Goal: Information Seeking & Learning: Learn about a topic

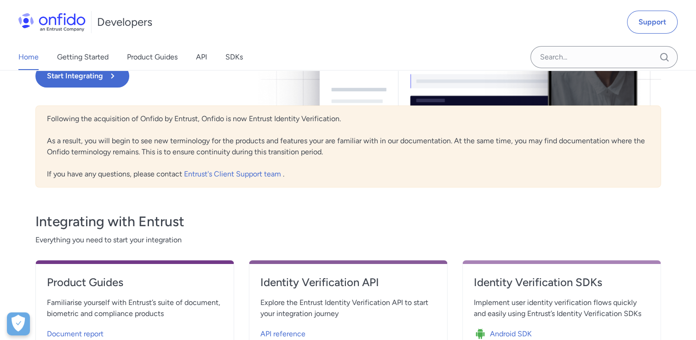
scroll to position [46, 0]
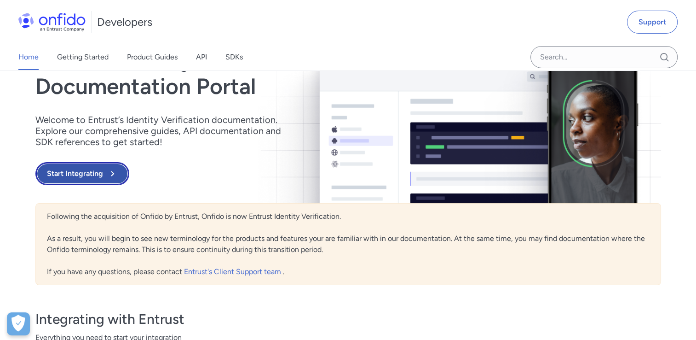
click at [101, 165] on button "Start Integrating" at bounding box center [82, 173] width 94 height 23
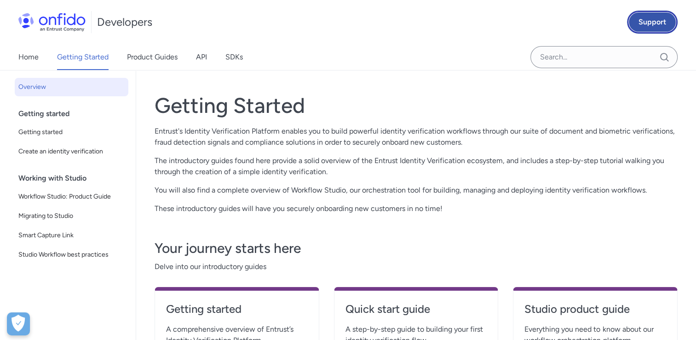
click at [663, 15] on link "Support" at bounding box center [652, 22] width 51 height 23
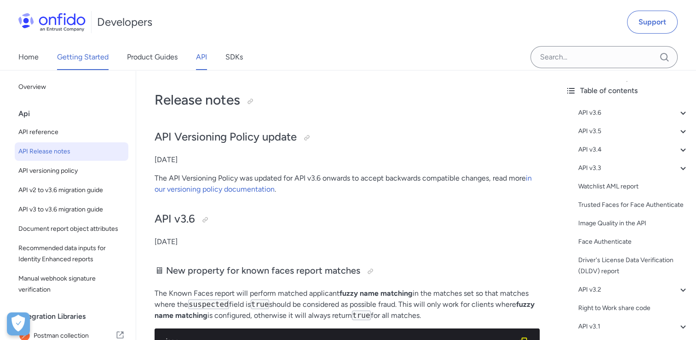
click at [96, 58] on link "Getting Started" at bounding box center [83, 57] width 52 height 26
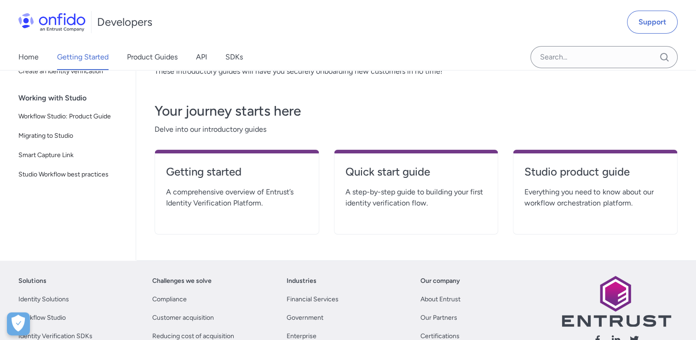
scroll to position [138, 0]
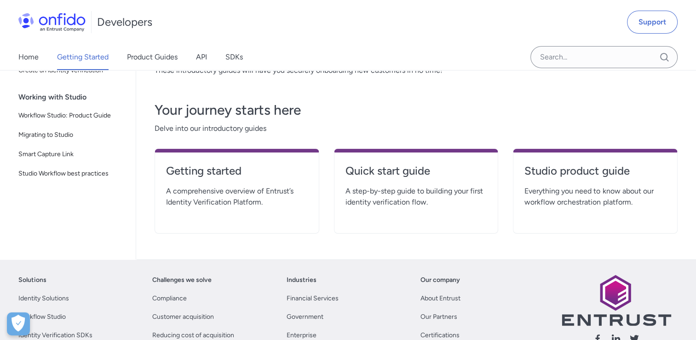
click at [236, 214] on div "Getting started A comprehensive overview of Entrust’s Identity Verification Pla…" at bounding box center [237, 191] width 165 height 85
click at [239, 200] on span "A comprehensive overview of Entrust’s Identity Verification Platform." at bounding box center [237, 197] width 142 height 22
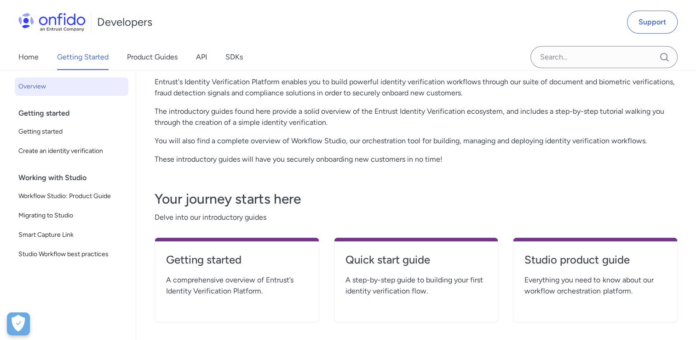
scroll to position [0, 0]
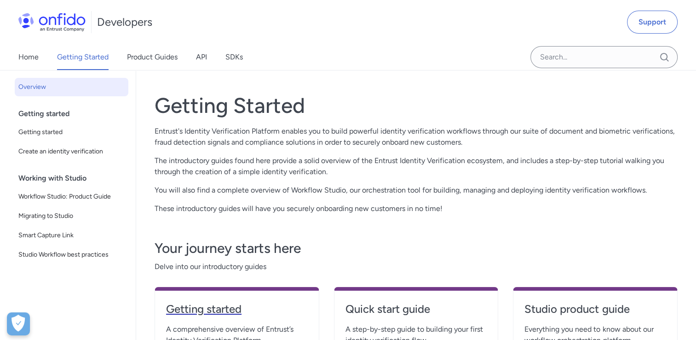
click at [200, 308] on h4 "Getting started" at bounding box center [237, 309] width 142 height 15
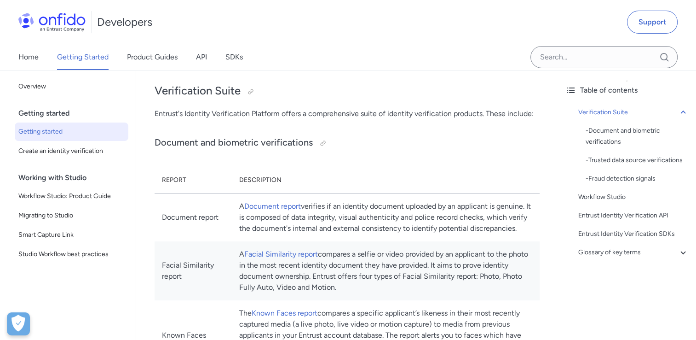
scroll to position [276, 0]
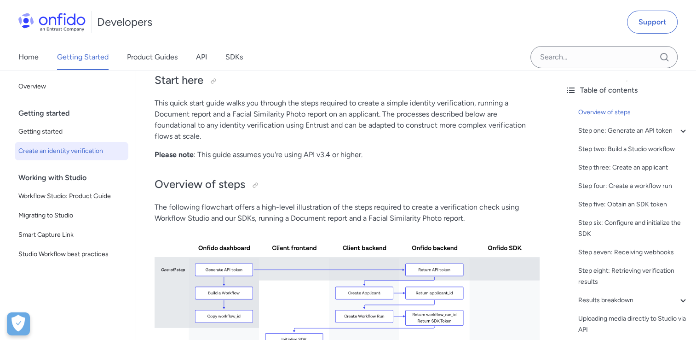
scroll to position [46, 0]
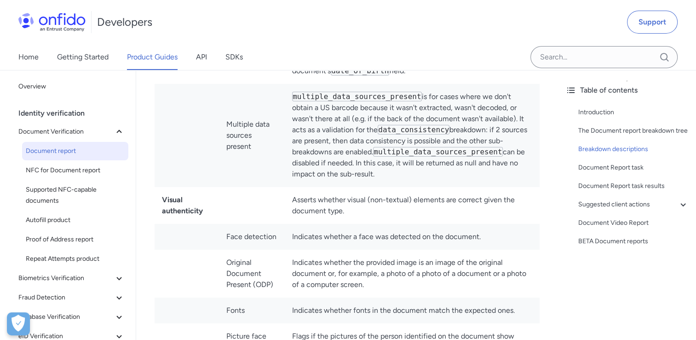
scroll to position [3406, 0]
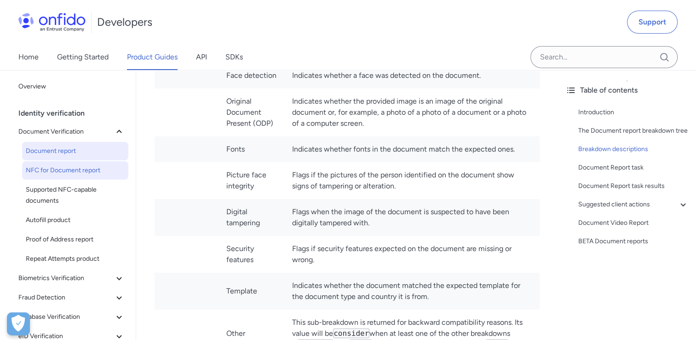
click at [48, 165] on span "NFC for Document report" at bounding box center [75, 170] width 99 height 11
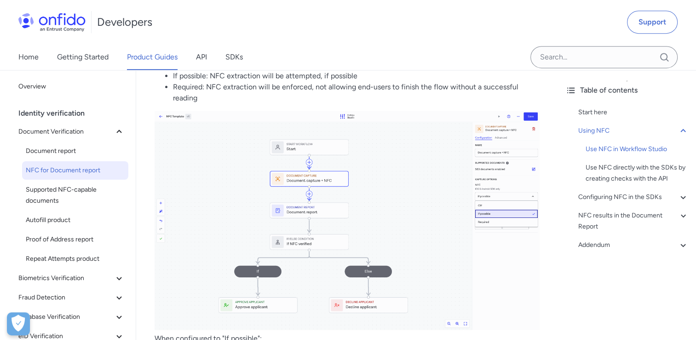
scroll to position [460, 0]
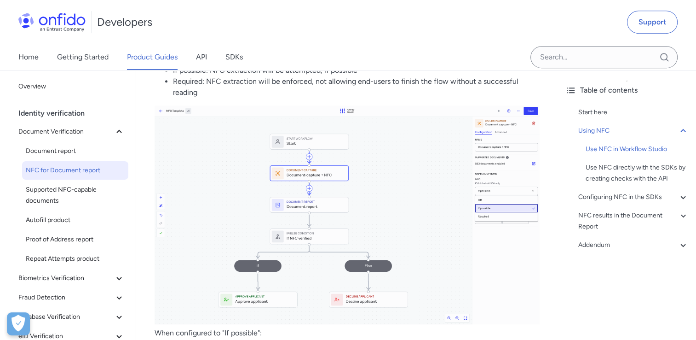
click at [314, 233] on img at bounding box center [347, 214] width 385 height 219
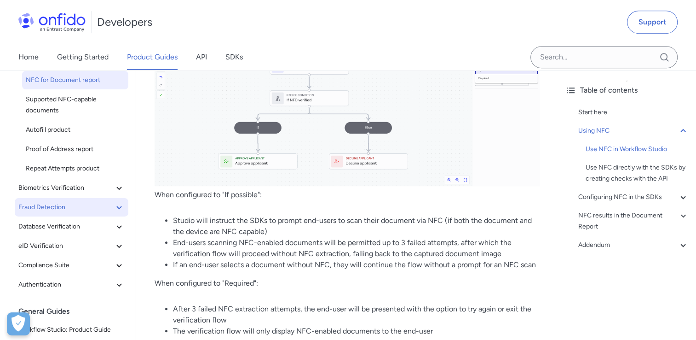
scroll to position [92, 0]
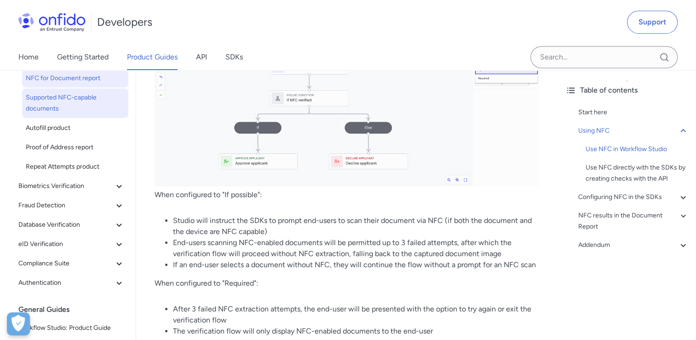
click at [59, 99] on span "Supported NFC-capable documents" at bounding box center [75, 103] width 99 height 22
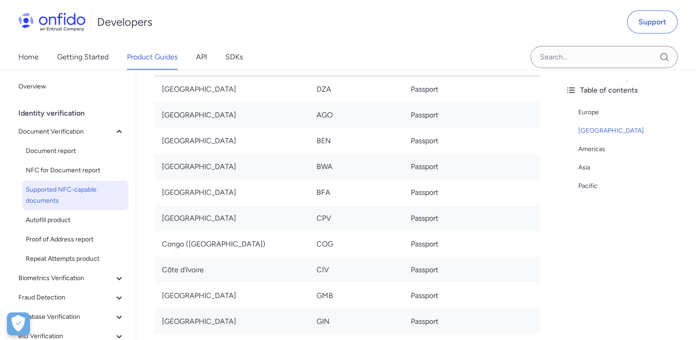
scroll to position [2007, 0]
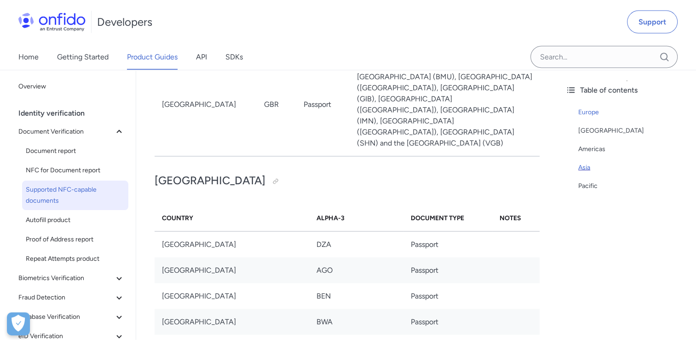
drag, startPoint x: 568, startPoint y: 169, endPoint x: 591, endPoint y: 166, distance: 23.6
click at [572, 169] on div "[GEOGRAPHIC_DATA] [GEOGRAPHIC_DATA] [GEOGRAPHIC_DATA] [GEOGRAPHIC_DATA]" at bounding box center [627, 151] width 123 height 96
click at [584, 168] on div "Asia" at bounding box center [634, 167] width 110 height 11
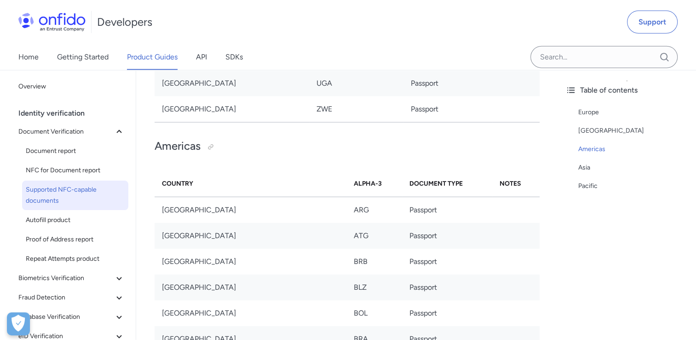
scroll to position [2651, 0]
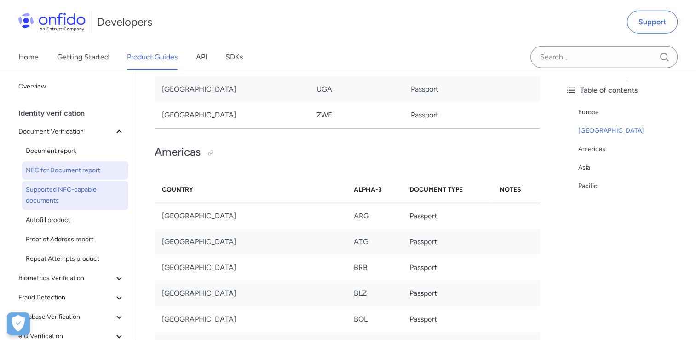
click at [57, 170] on span "NFC for Document report" at bounding box center [75, 170] width 99 height 11
